Goal: Task Accomplishment & Management: Use online tool/utility

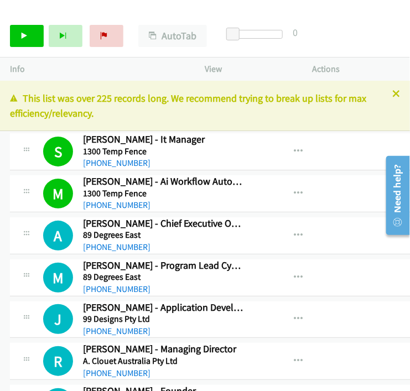
scroll to position [7254, 0]
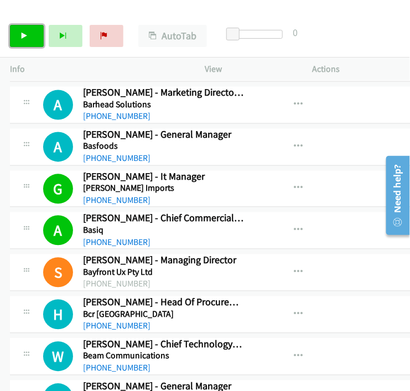
click at [22, 34] on icon at bounding box center [24, 37] width 8 height 8
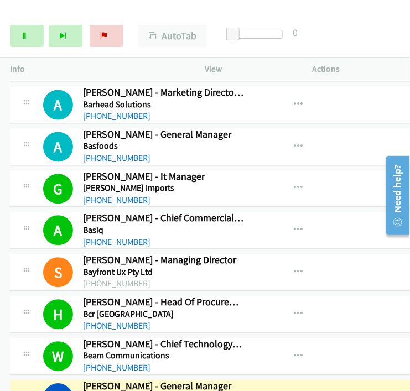
click at [375, 24] on div "Start Calls Pause Next Finish [PERSON_NAME] - General Manager AutoTab AutoTab 0" at bounding box center [205, 36] width 410 height 43
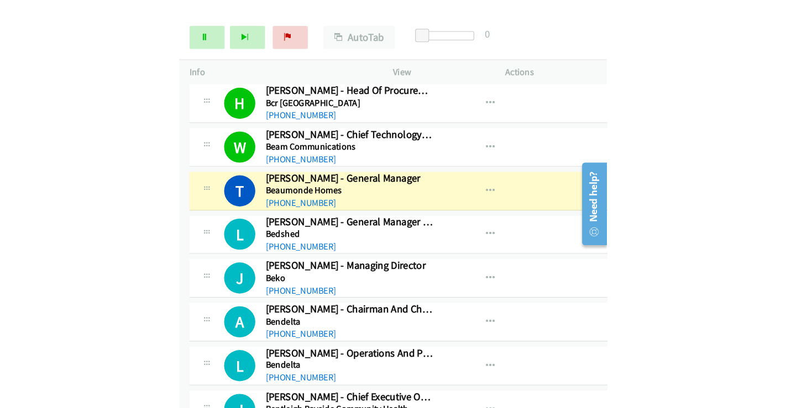
scroll to position [7499, 0]
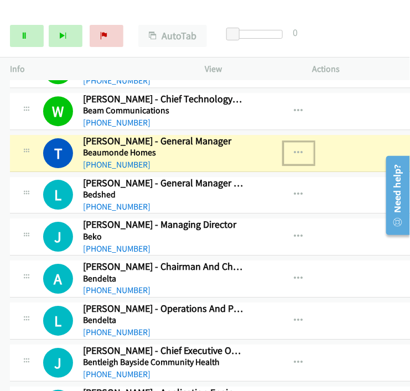
click at [294, 149] on icon "button" at bounding box center [298, 153] width 9 height 9
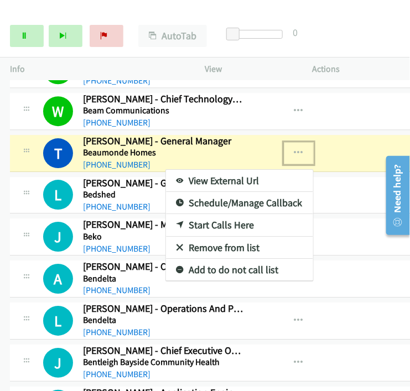
click at [198, 170] on link "View External Url" at bounding box center [239, 181] width 147 height 22
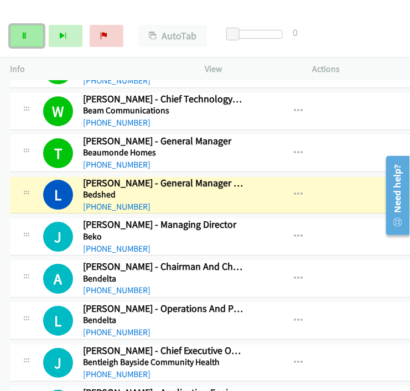
click at [20, 34] on icon at bounding box center [24, 37] width 8 height 8
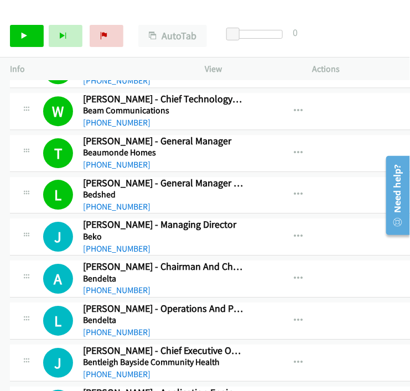
click at [397, 66] on p "Actions" at bounding box center [355, 68] width 87 height 13
click at [371, 38] on div "Start Calls Pause Next Finish Call Completed AutoTab AutoTab 0" at bounding box center [205, 36] width 410 height 43
click at [294, 149] on icon "button" at bounding box center [298, 153] width 9 height 9
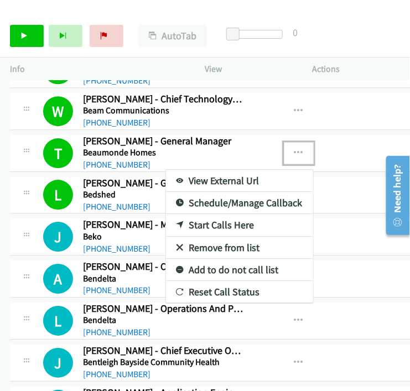
click at [188, 170] on link "View External Url" at bounding box center [239, 181] width 147 height 22
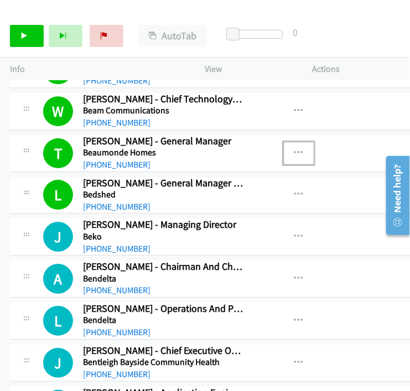
drag, startPoint x: 342, startPoint y: 263, endPoint x: 332, endPoint y: 234, distance: 30.4
click at [342, 262] on div "View External Url View External Url Schedule/Manage Callback Start Calls Here R…" at bounding box center [320, 278] width 132 height 36
click at [20, 37] on link "Start Calls" at bounding box center [27, 36] width 34 height 22
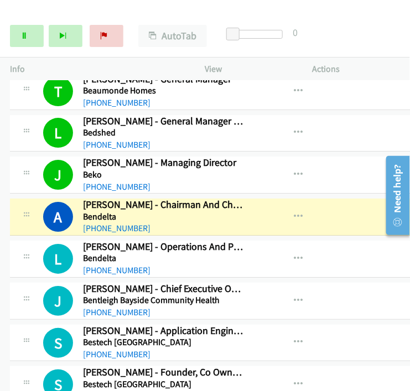
scroll to position [7622, 0]
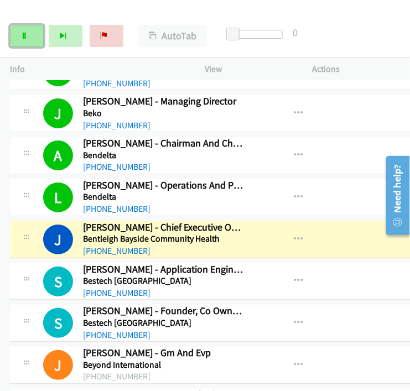
click at [16, 34] on link "Pause" at bounding box center [27, 36] width 34 height 22
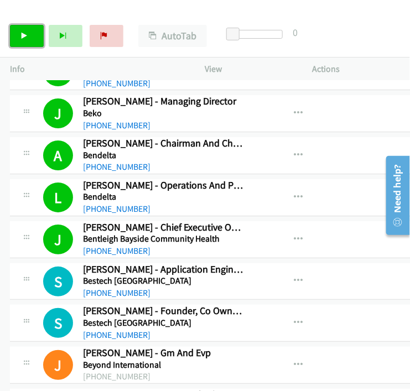
click at [28, 40] on link "Start Calls" at bounding box center [27, 36] width 34 height 22
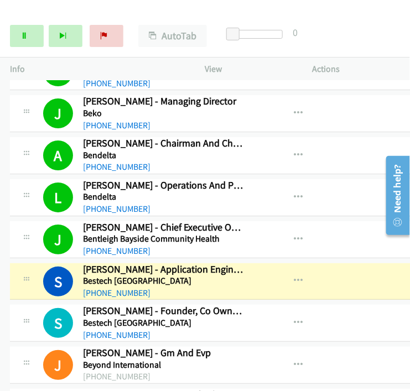
click at [358, 30] on div "Start Calls Pause Next Finish [PERSON_NAME] - Application Engineer AutoTab Auto…" at bounding box center [205, 36] width 410 height 43
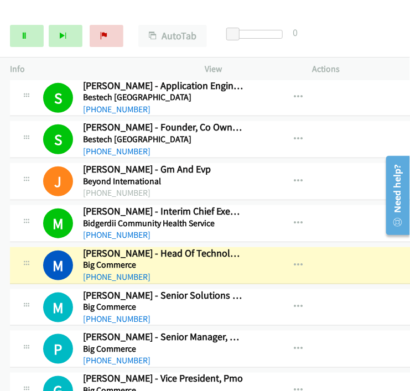
scroll to position [7806, 0]
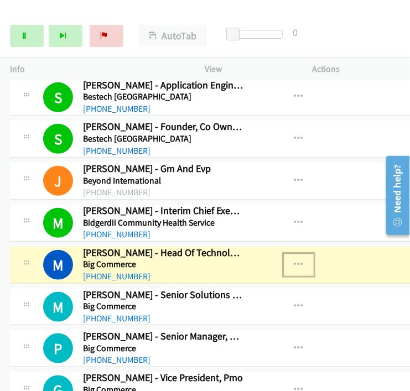
click at [294, 260] on icon "button" at bounding box center [298, 264] width 9 height 9
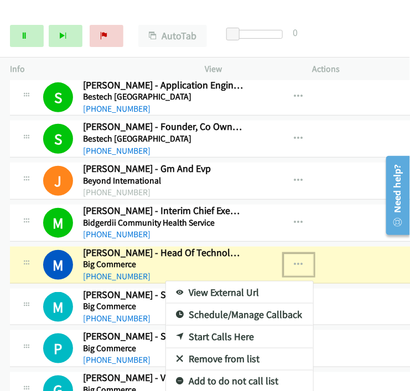
click at [223, 281] on link "View External Url" at bounding box center [239, 292] width 147 height 22
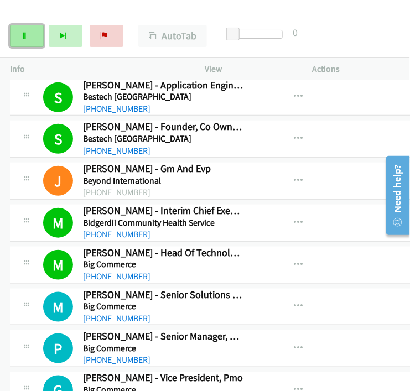
click at [19, 35] on link "Pause" at bounding box center [27, 36] width 34 height 22
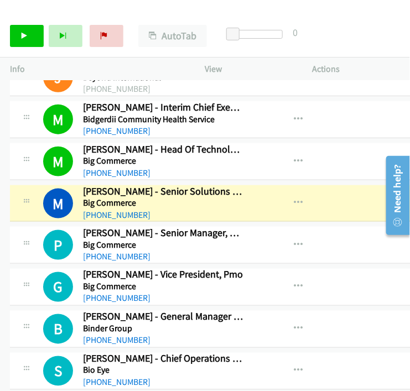
scroll to position [7929, 0]
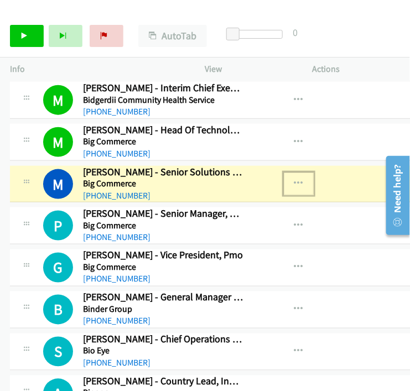
click at [290, 172] on button "button" at bounding box center [299, 183] width 30 height 22
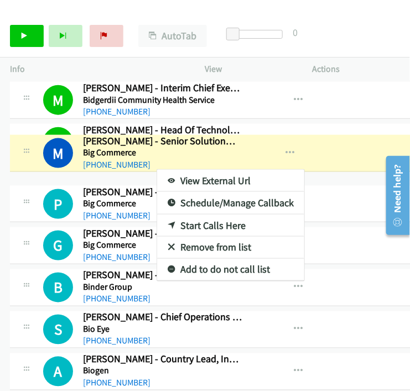
drag, startPoint x: 235, startPoint y: 177, endPoint x: 225, endPoint y: 176, distance: 10.6
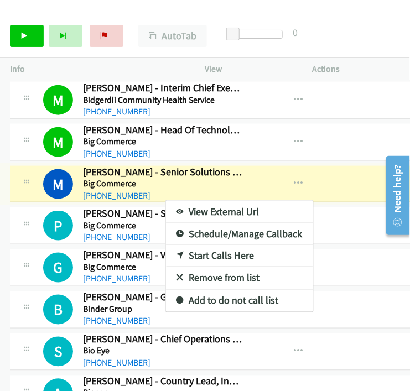
click at [224, 201] on link "View External Url" at bounding box center [239, 212] width 147 height 22
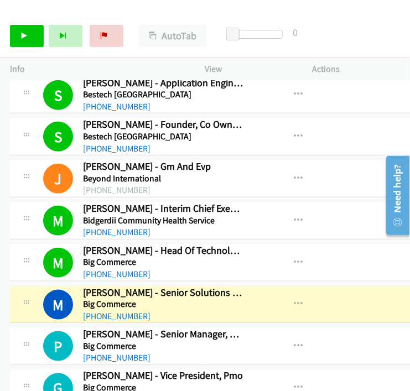
scroll to position [7806, 0]
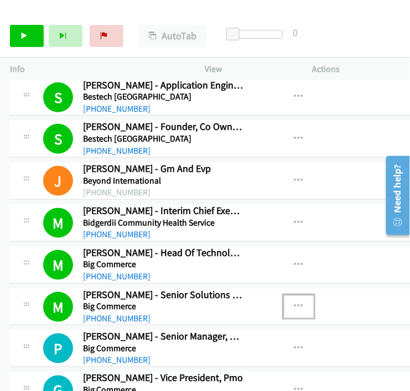
click at [294, 302] on icon "button" at bounding box center [298, 306] width 9 height 9
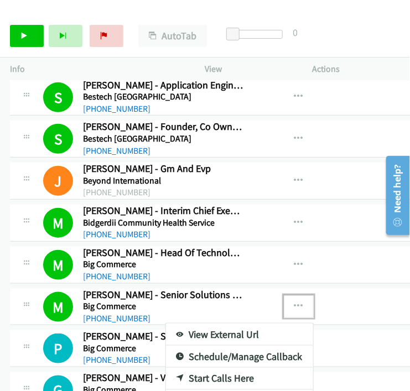
click at [379, 245] on div at bounding box center [205, 195] width 410 height 391
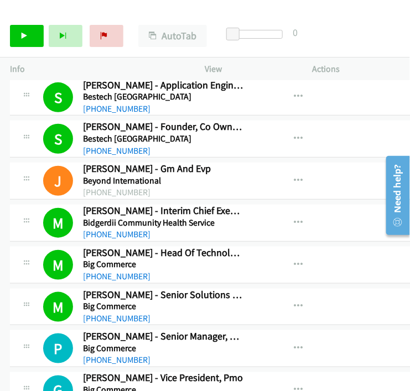
click at [385, 34] on div "Start Calls Pause Next Finish Call Completed AutoTab AutoTab 0" at bounding box center [205, 36] width 410 height 43
click at [379, 55] on div "Start Calls Pause Next Finish Call Completed AutoTab AutoTab 0" at bounding box center [205, 36] width 410 height 43
click at [26, 39] on icon at bounding box center [24, 37] width 8 height 8
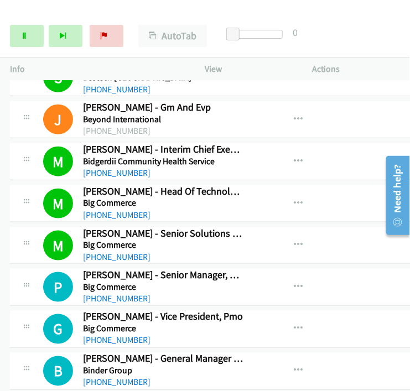
scroll to position [7990, 0]
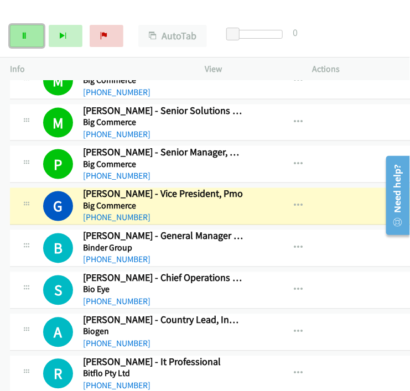
click at [28, 35] on link "Pause" at bounding box center [27, 36] width 34 height 22
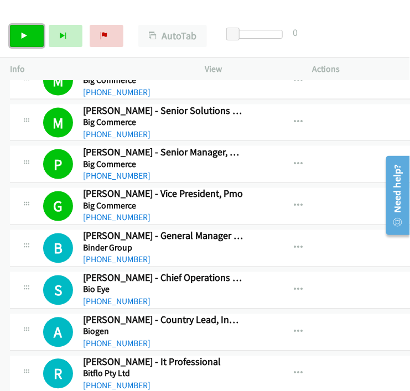
click at [22, 33] on icon at bounding box center [24, 37] width 8 height 8
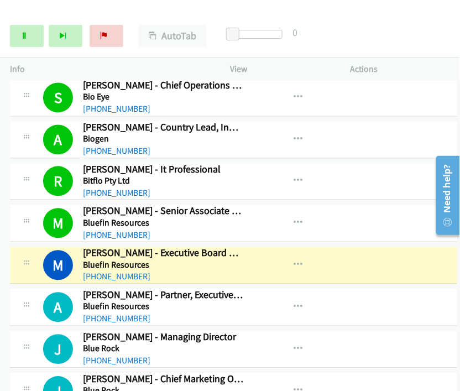
scroll to position [8114, 0]
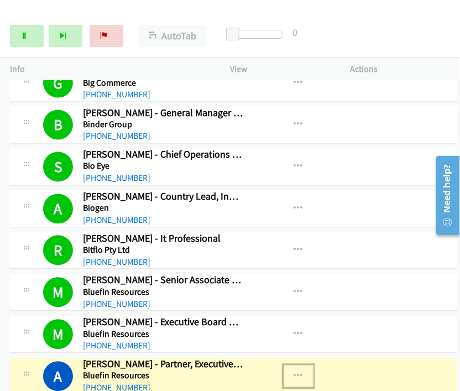
click at [294, 372] on icon "button" at bounding box center [298, 376] width 9 height 9
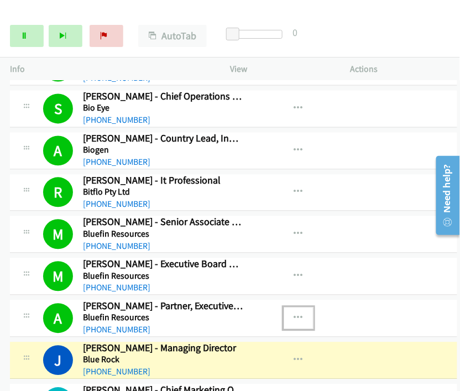
scroll to position [8236, 0]
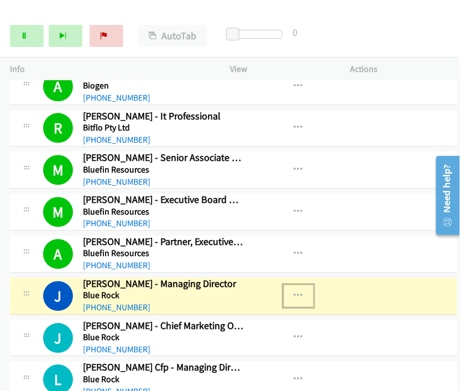
click at [291, 285] on button "button" at bounding box center [299, 296] width 30 height 22
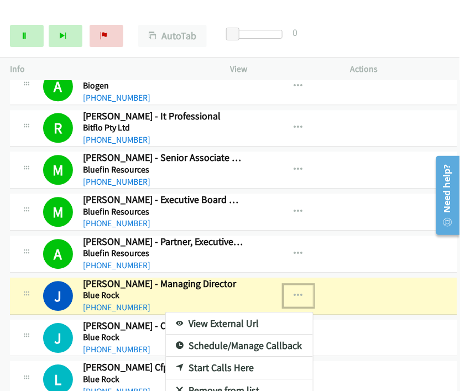
click at [222, 312] on link "View External Url" at bounding box center [239, 323] width 147 height 22
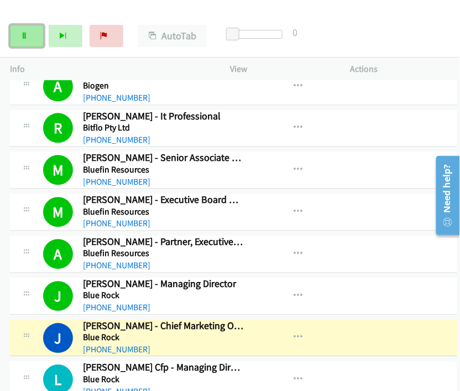
click at [20, 34] on icon at bounding box center [24, 37] width 8 height 8
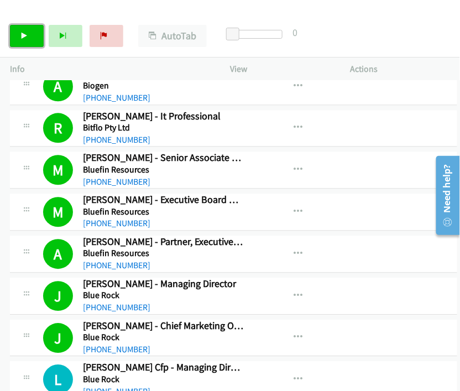
click at [24, 31] on link "Start Calls" at bounding box center [27, 36] width 34 height 22
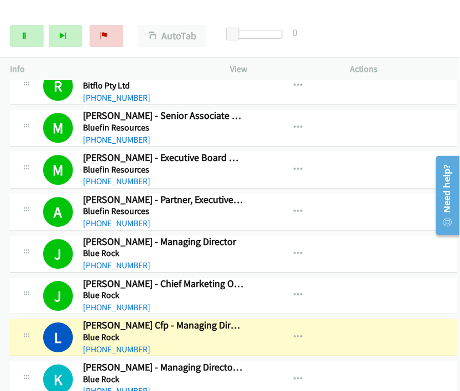
scroll to position [8298, 0]
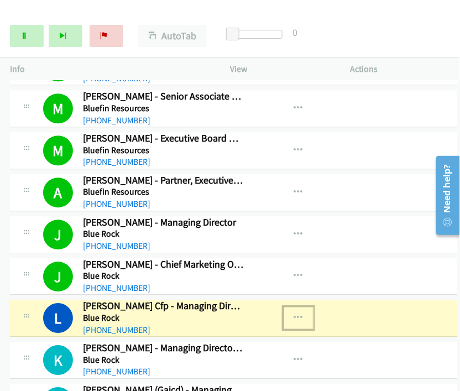
click at [294, 313] on icon "button" at bounding box center [298, 317] width 9 height 9
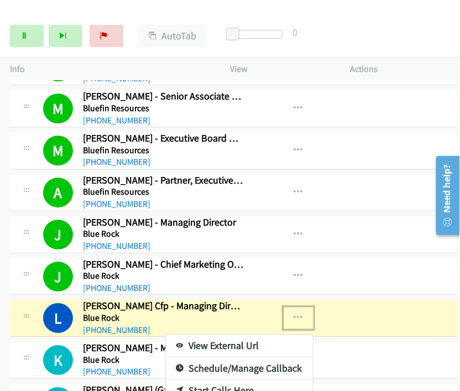
click at [244, 334] on link "View External Url" at bounding box center [239, 345] width 147 height 22
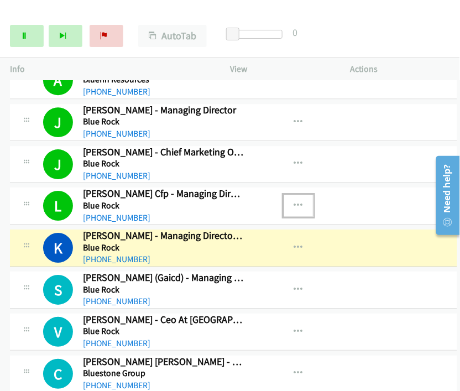
scroll to position [8420, 0]
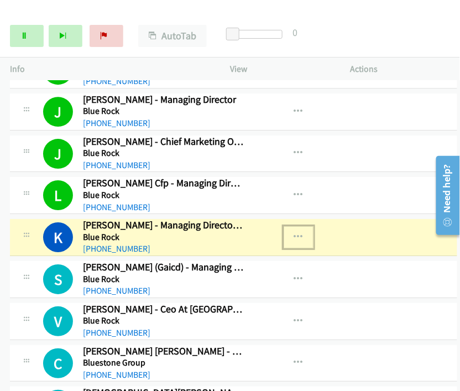
click at [294, 233] on icon "button" at bounding box center [298, 237] width 9 height 9
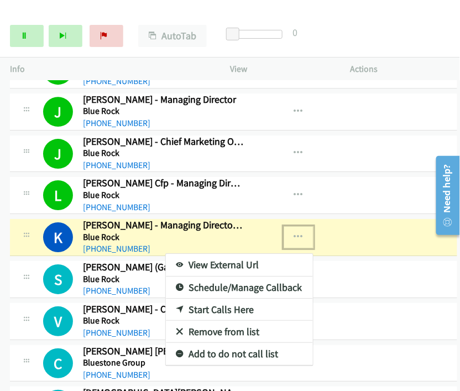
click at [221, 254] on link "View External Url" at bounding box center [239, 265] width 147 height 22
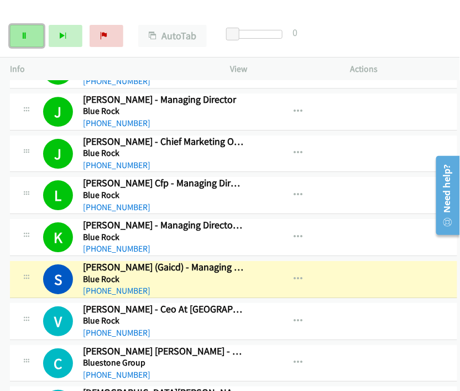
click at [30, 39] on link "Pause" at bounding box center [27, 36] width 34 height 22
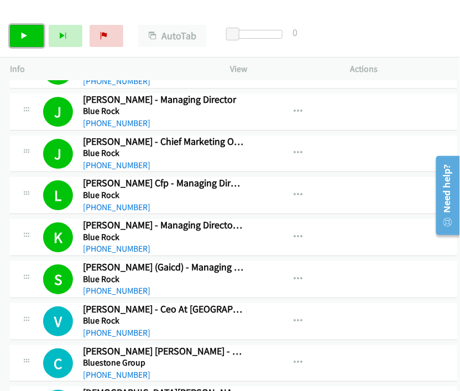
click at [21, 35] on icon at bounding box center [24, 37] width 8 height 8
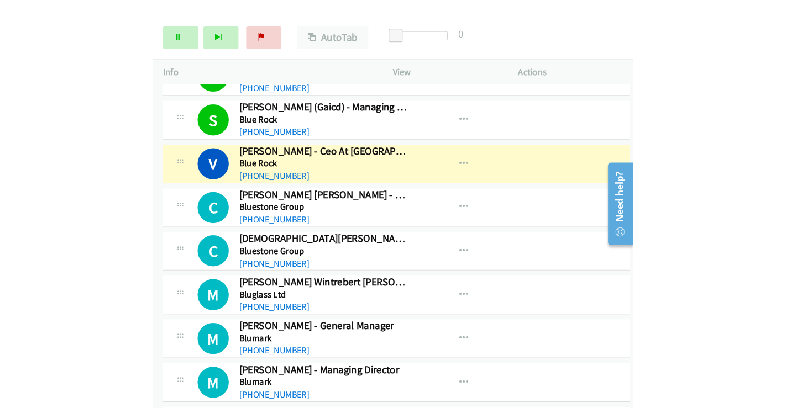
scroll to position [8604, 0]
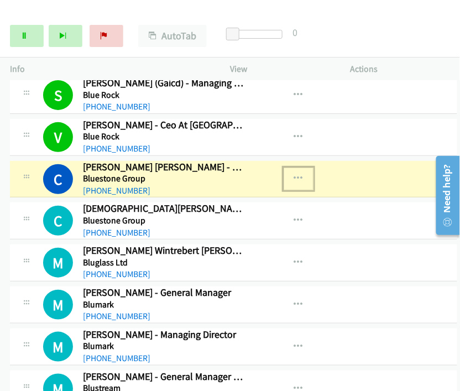
click at [294, 174] on icon "button" at bounding box center [298, 178] width 9 height 9
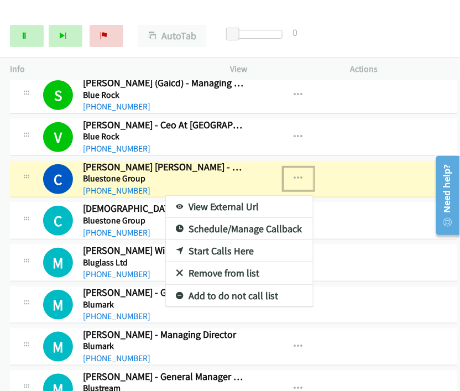
click at [214, 196] on link "View External Url" at bounding box center [239, 207] width 147 height 22
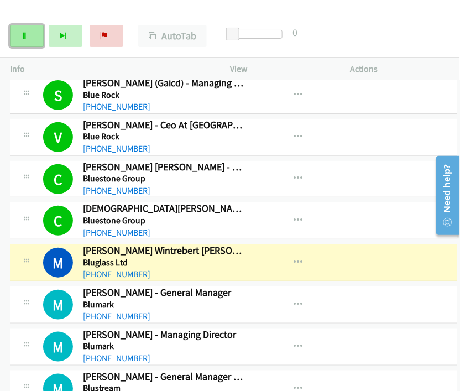
click at [21, 29] on link "Pause" at bounding box center [27, 36] width 34 height 22
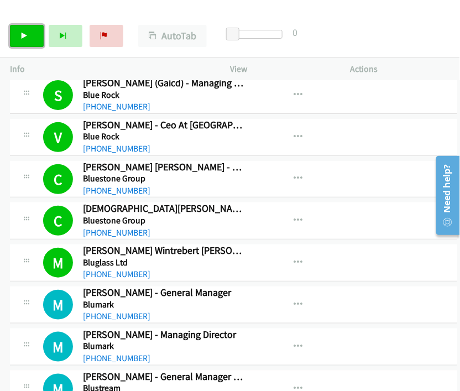
click at [23, 37] on icon at bounding box center [24, 37] width 8 height 8
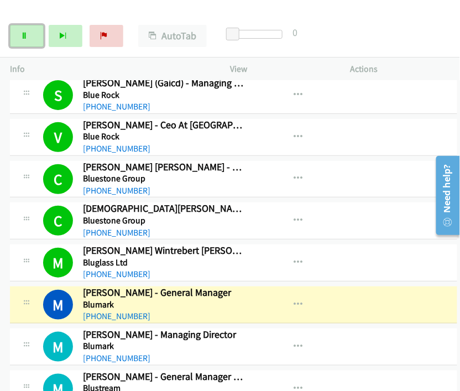
drag, startPoint x: 34, startPoint y: 33, endPoint x: 45, endPoint y: 29, distance: 11.9
click at [34, 34] on link "Pause" at bounding box center [27, 36] width 34 height 22
